Goal: Complete application form

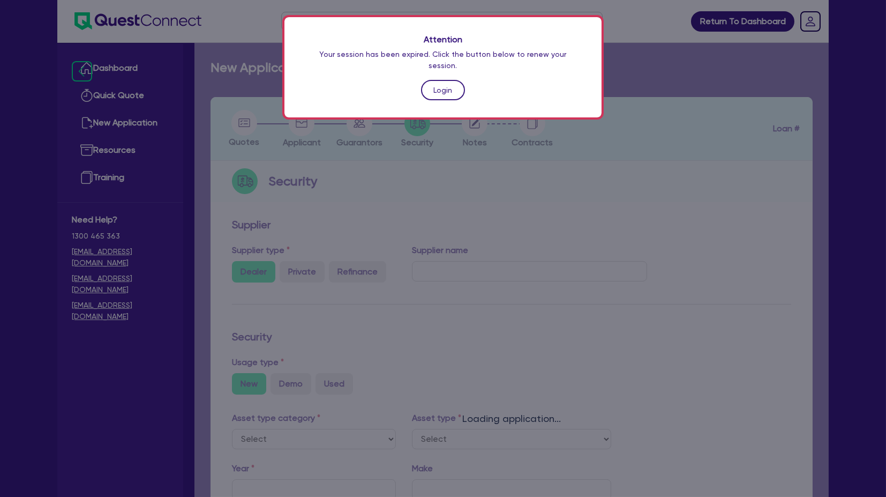
click at [434, 80] on link "Login" at bounding box center [443, 90] width 44 height 20
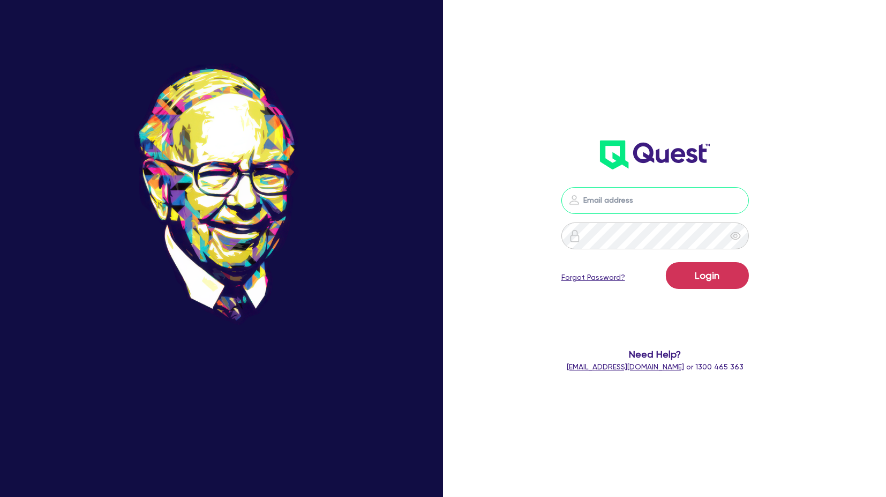
click at [607, 198] on input "email" at bounding box center [654, 200] width 187 height 27
type input "harry.klimis+broker@quest.finance"
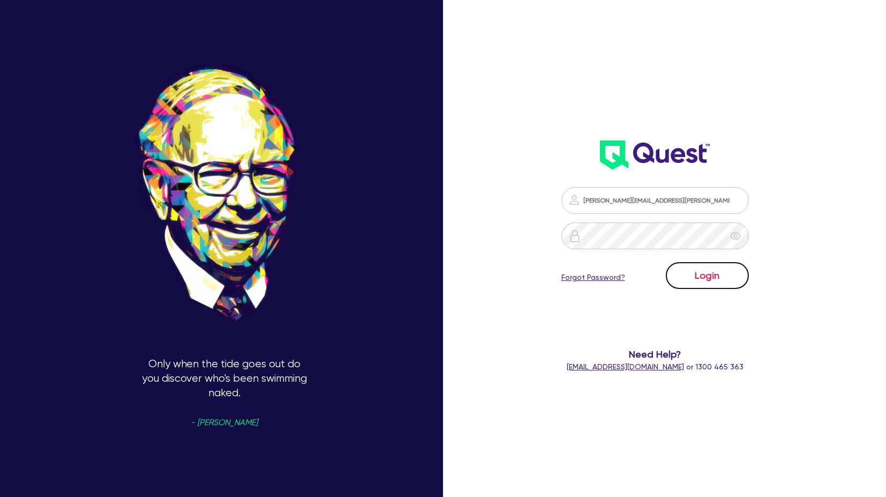
click at [716, 282] on button "Login" at bounding box center [707, 275] width 83 height 27
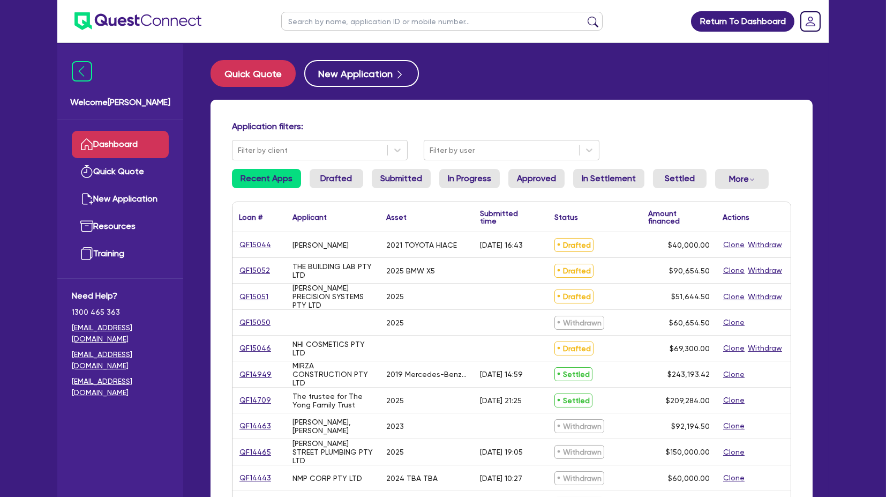
click at [857, 47] on div "Return To Dashboard Edit Profile Logout Welcome Harry Dashboard Quick Quote New…" at bounding box center [443, 432] width 886 height 865
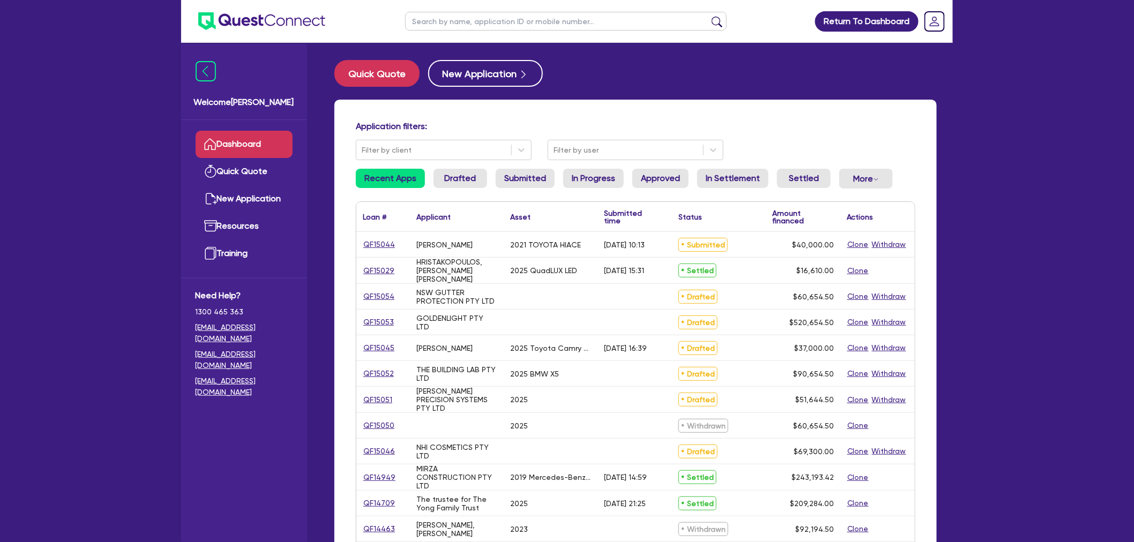
click at [454, 16] on input "text" at bounding box center [565, 21] width 321 height 19
type input "hino"
click at [708, 16] on button "submit" at bounding box center [716, 23] width 17 height 15
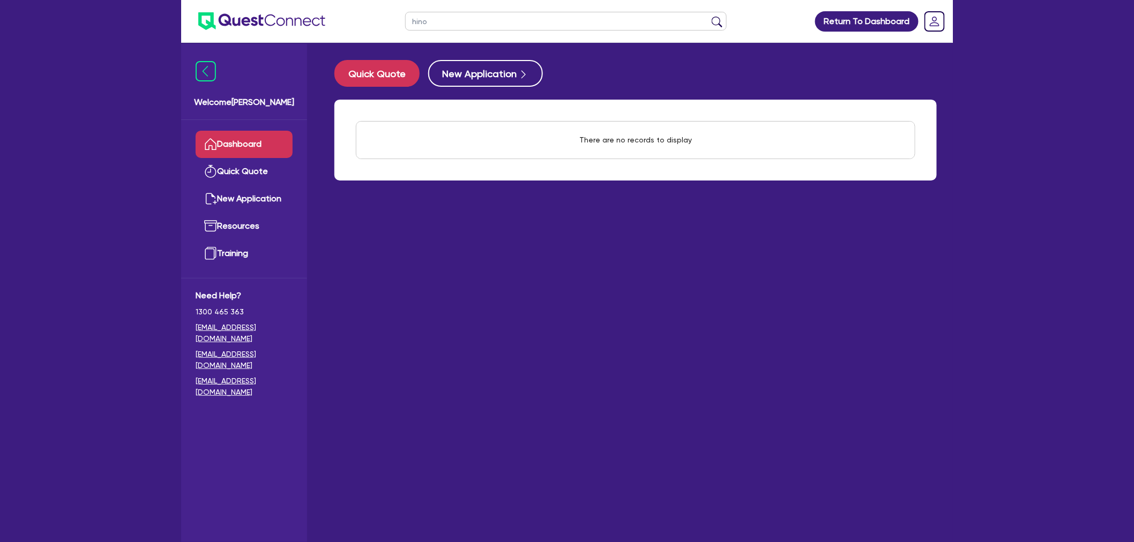
drag, startPoint x: 454, startPoint y: 16, endPoint x: 121, endPoint y: 43, distance: 333.7
click at [121, 43] on div "hino Return To Dashboard Edit Profile Logout Welcome [PERSON_NAME] Quick Quote …" at bounding box center [567, 292] width 1134 height 585
type input "kjm"
click at [708, 16] on button "submit" at bounding box center [716, 23] width 17 height 15
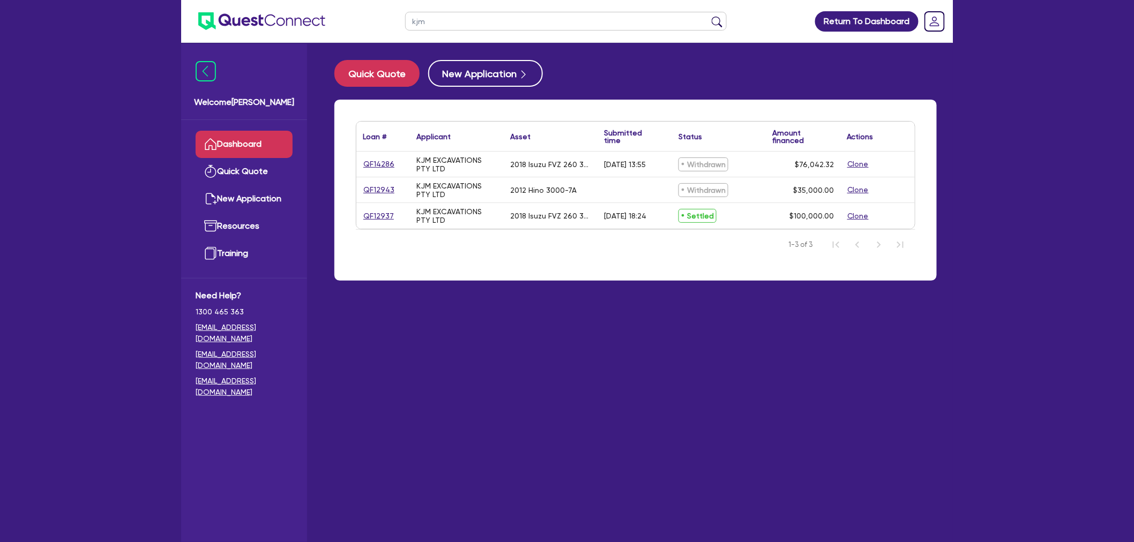
drag, startPoint x: 635, startPoint y: 384, endPoint x: 589, endPoint y: 332, distance: 69.0
click at [634, 382] on main "Quick Quote New Application Loan # ▲ Applicant ▲ Asset Submitted time ▲ Status …" at bounding box center [635, 300] width 634 height 515
click at [472, 22] on input "kjm" at bounding box center [565, 21] width 321 height 19
click at [360, 217] on div "QF12937" at bounding box center [383, 216] width 54 height 26
click at [373, 215] on link "QF12937" at bounding box center [379, 216] width 32 height 12
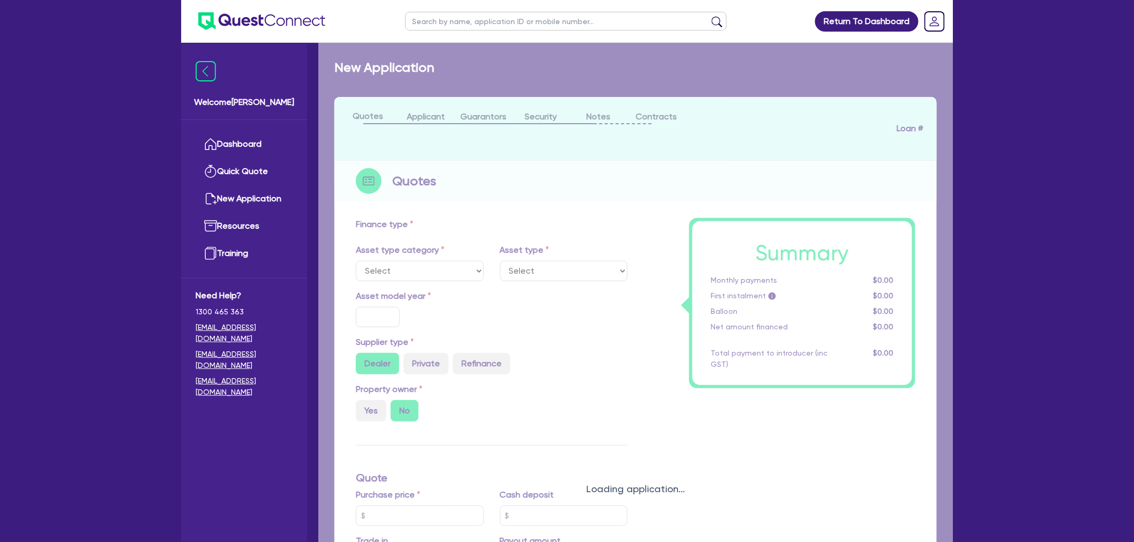
select select "PRIMARY_ASSETS"
type input "2018"
radio input "false"
radio input "true"
type input "242,000"
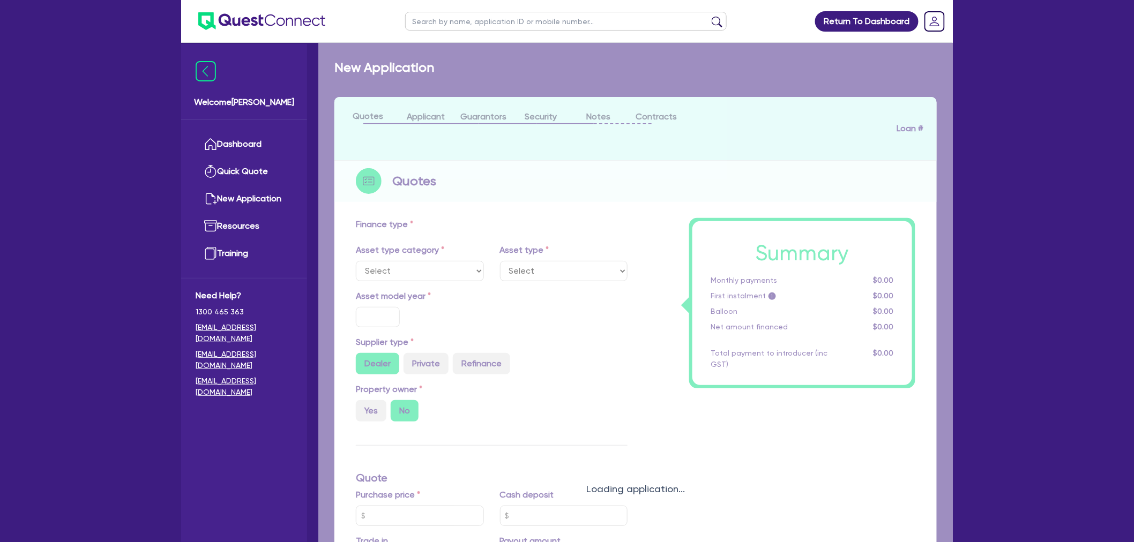
type input "142,000"
type input "8"
type input "8,000"
radio input "true"
type input "16"
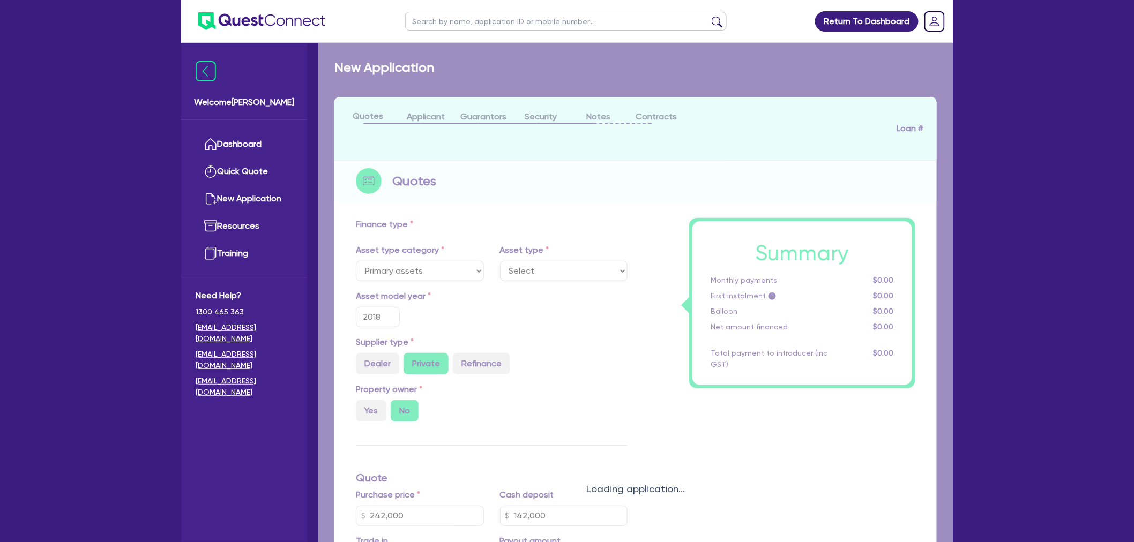
select select "HEAVY_TRUCKS"
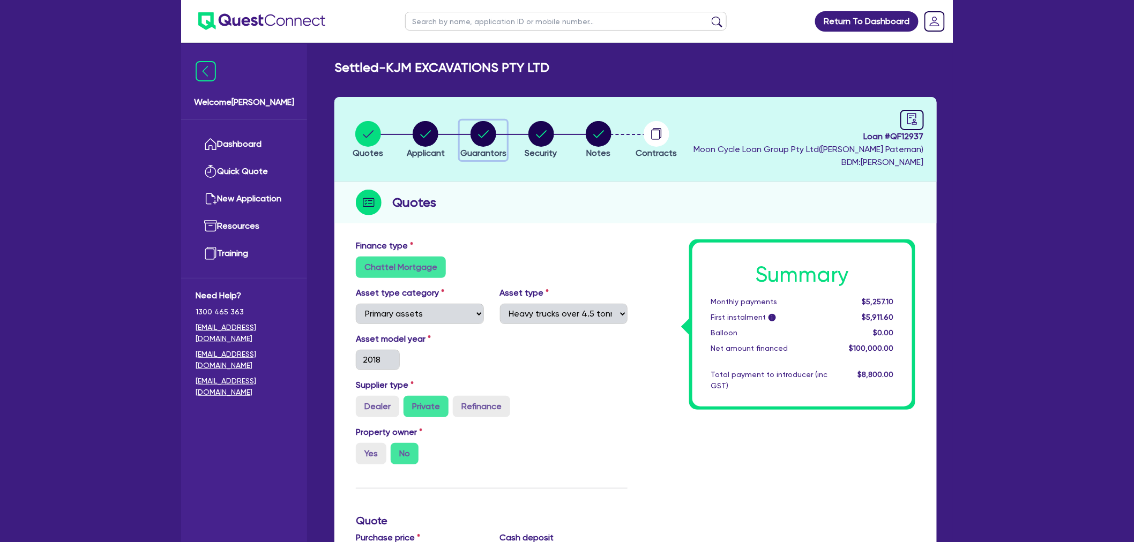
click at [476, 140] on circle "button" at bounding box center [483, 134] width 26 height 26
select select "MR"
select select "[GEOGRAPHIC_DATA]"
select select "SINGLE"
select select "VEHICLE"
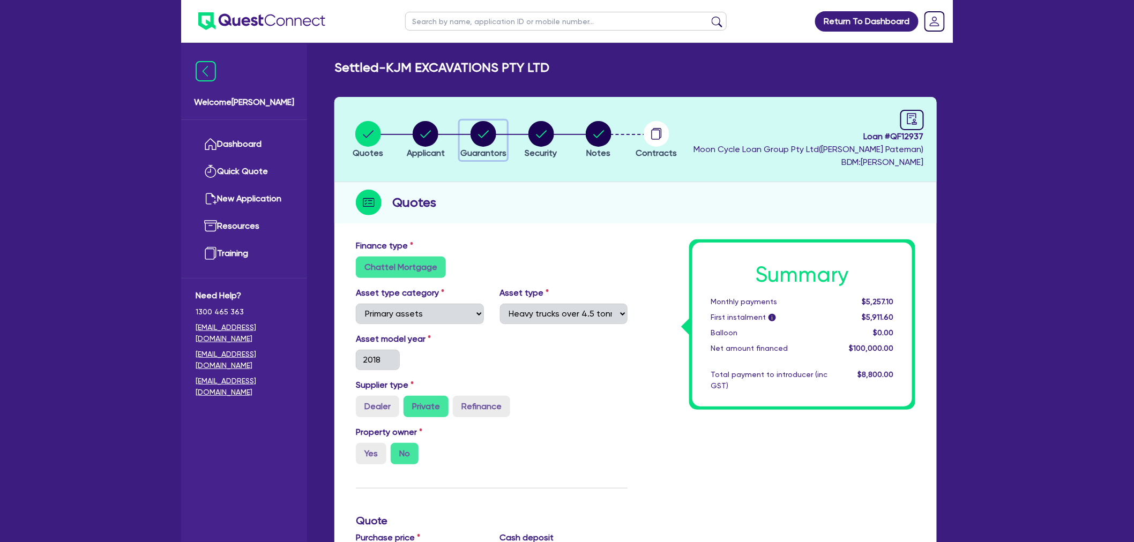
select select "VEHICLE"
select select "TRUCK"
select select "EQUIPMENT"
select select "VEHICLE"
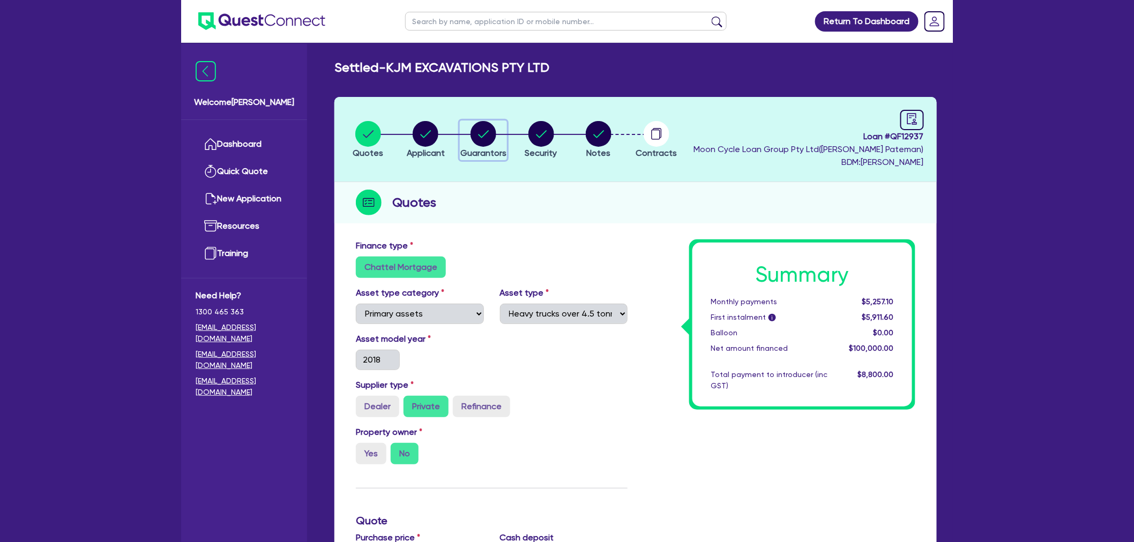
select select "CASH"
select select "VEHICLE_LOAN"
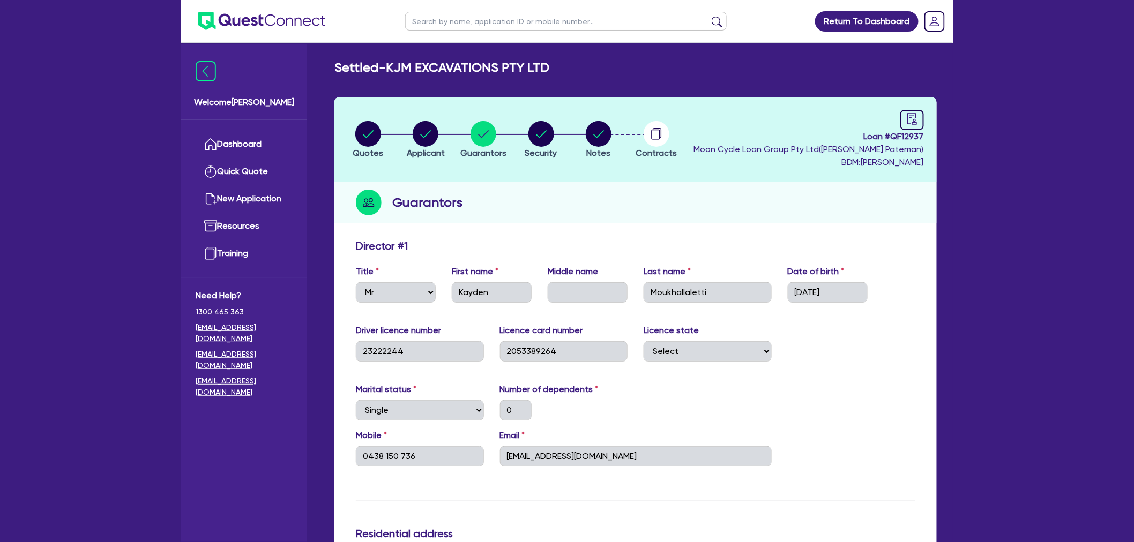
click at [808, 242] on div "Director # 1" at bounding box center [635, 247] width 575 height 17
drag, startPoint x: 859, startPoint y: 136, endPoint x: 928, endPoint y: 131, distance: 69.8
click at [928, 131] on header "Quotes Applicant [GEOGRAPHIC_DATA] Security Notes Contracts Loan # QF12937 Moon…" at bounding box center [635, 139] width 602 height 85
copy span "Loan # QF12937"
